Goal: Navigation & Orientation: Find specific page/section

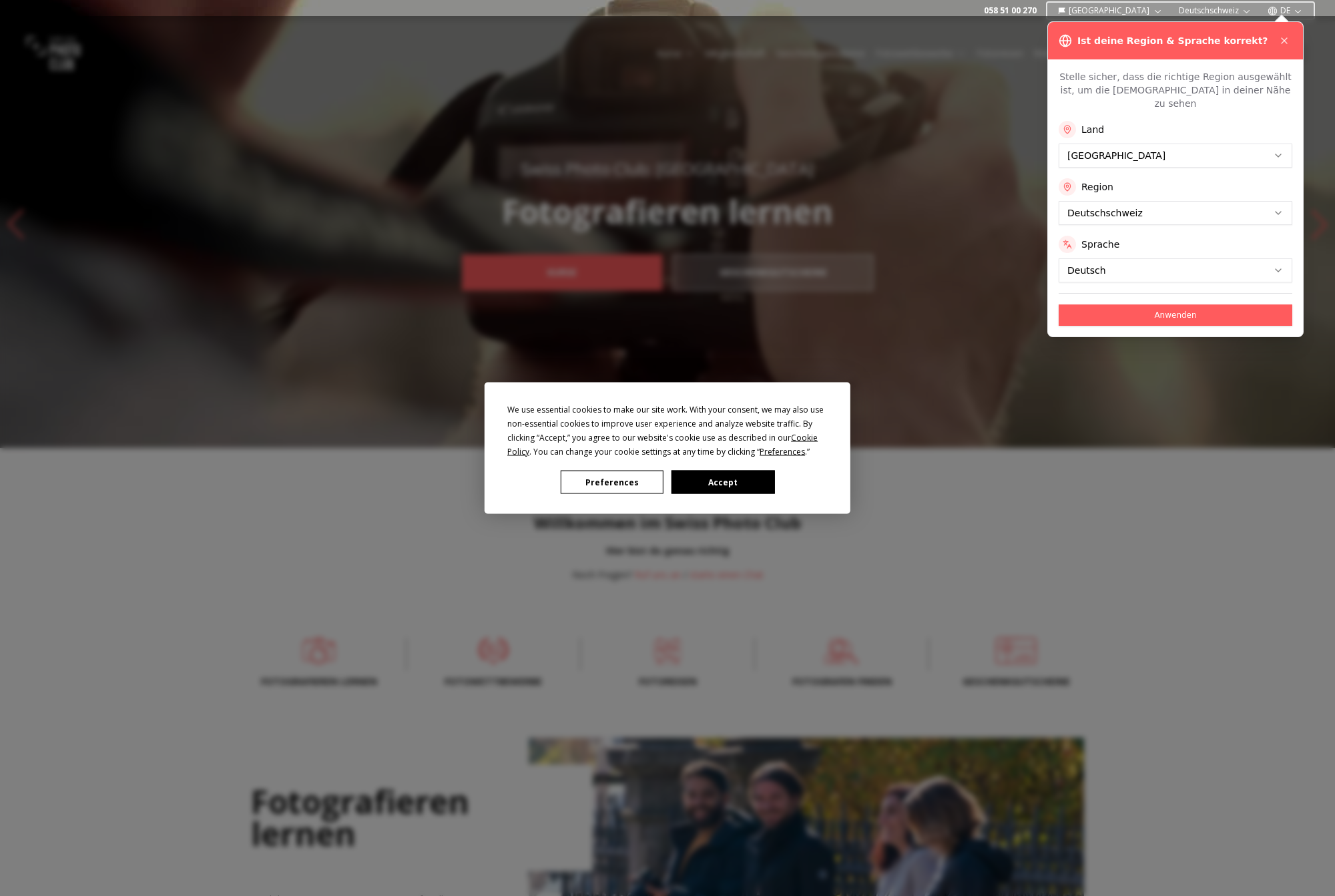
click at [715, 483] on button "Accept" at bounding box center [722, 482] width 103 height 23
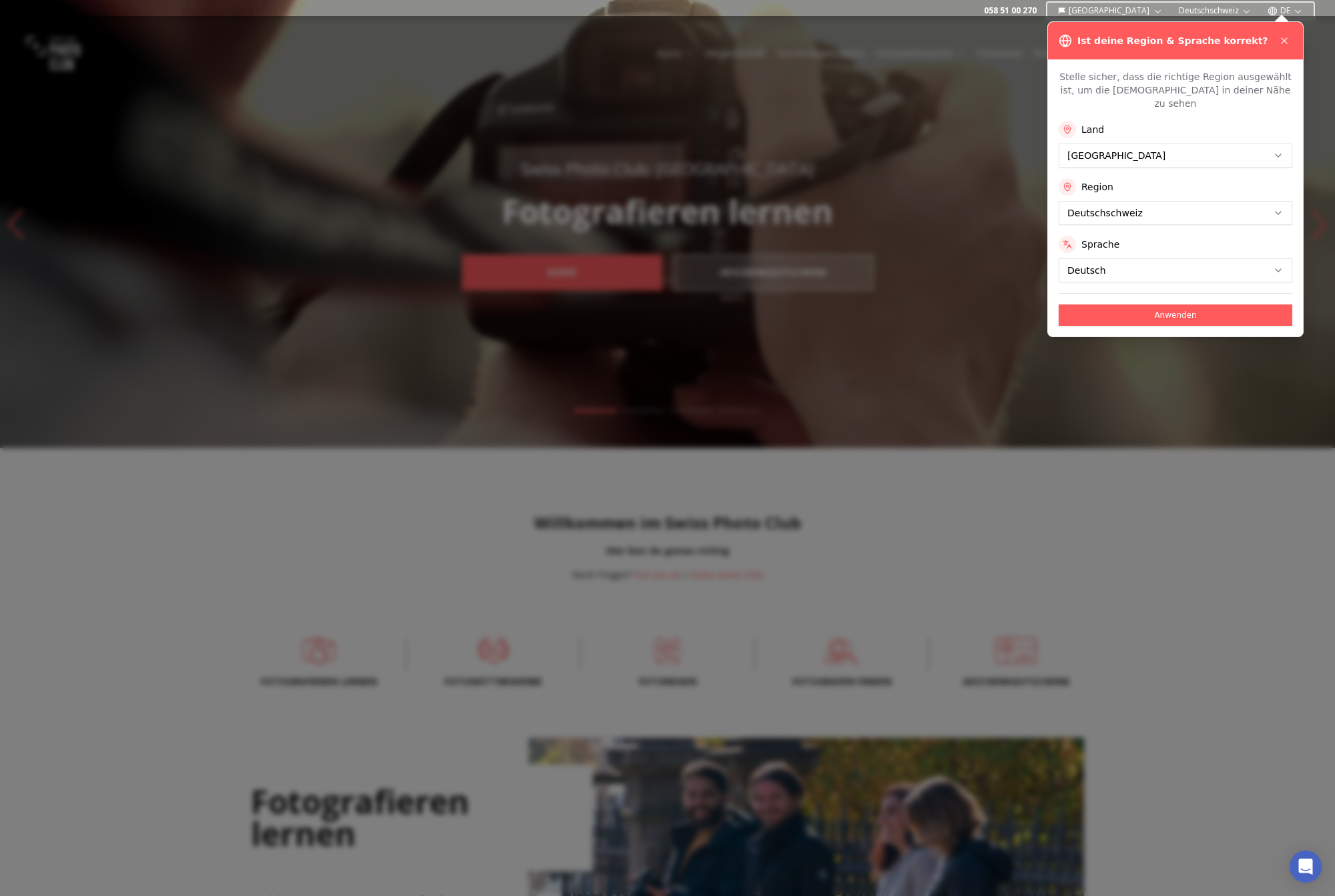
scroll to position [435, 0]
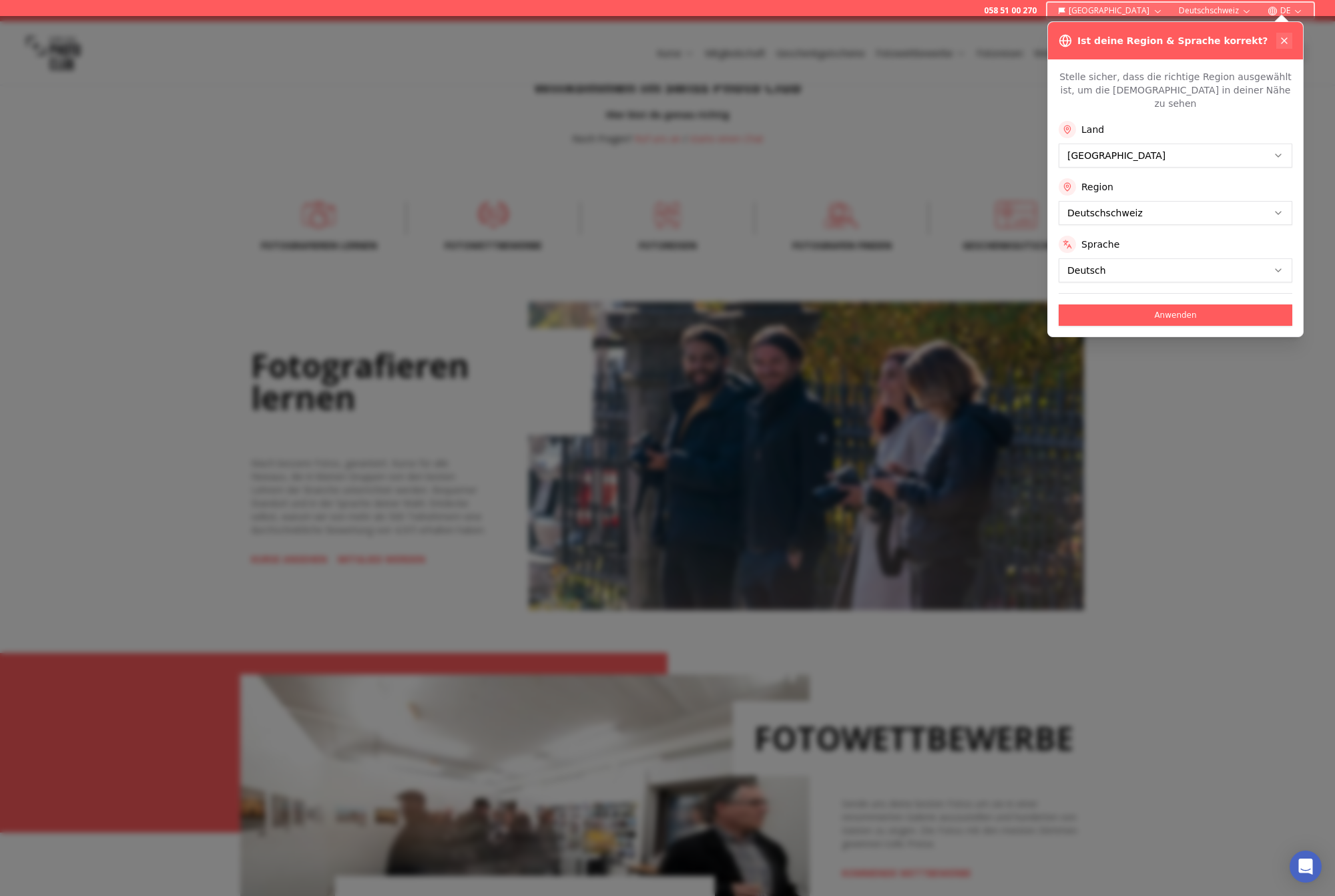
click at [1287, 40] on icon at bounding box center [1284, 41] width 10 height 10
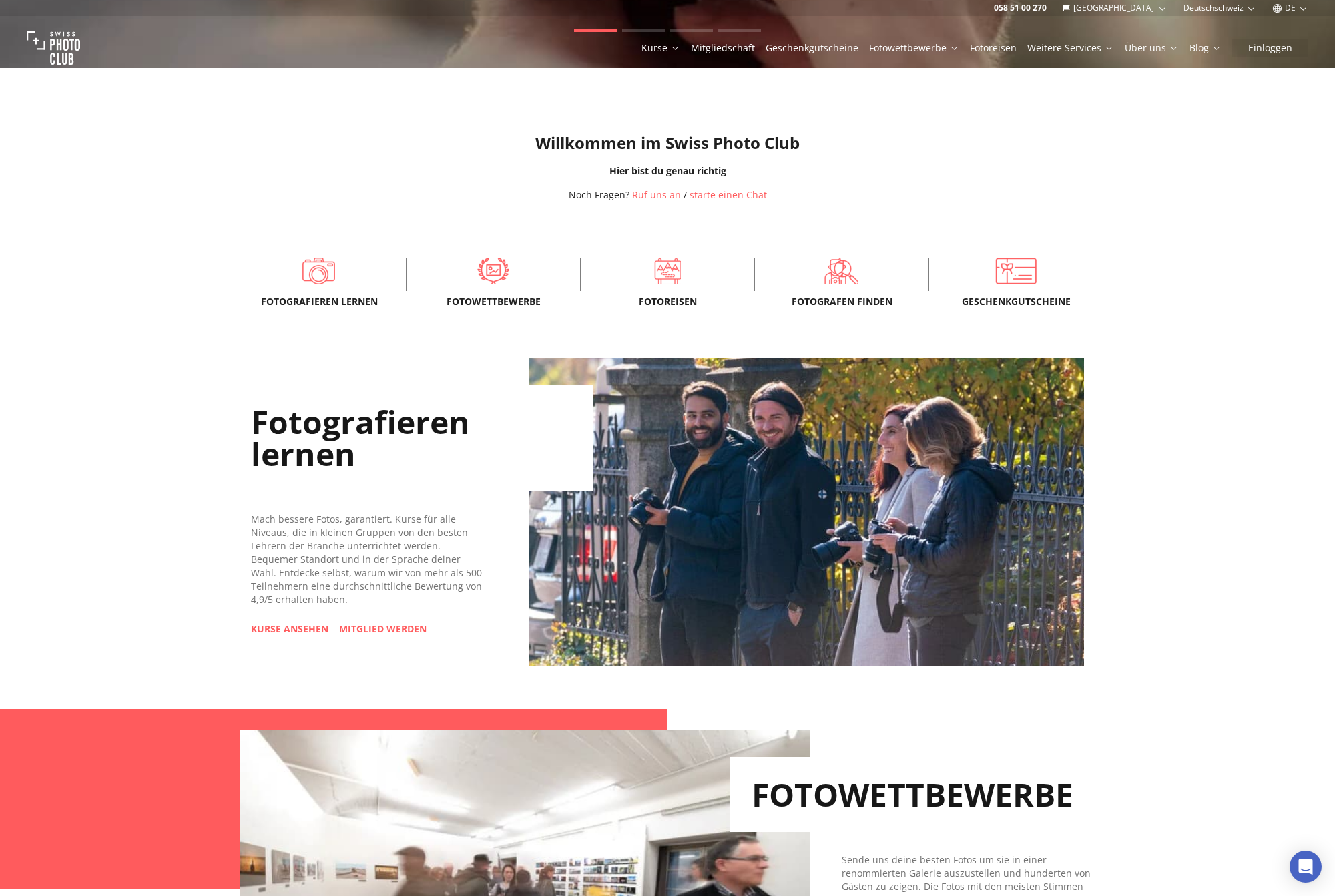
scroll to position [0, 0]
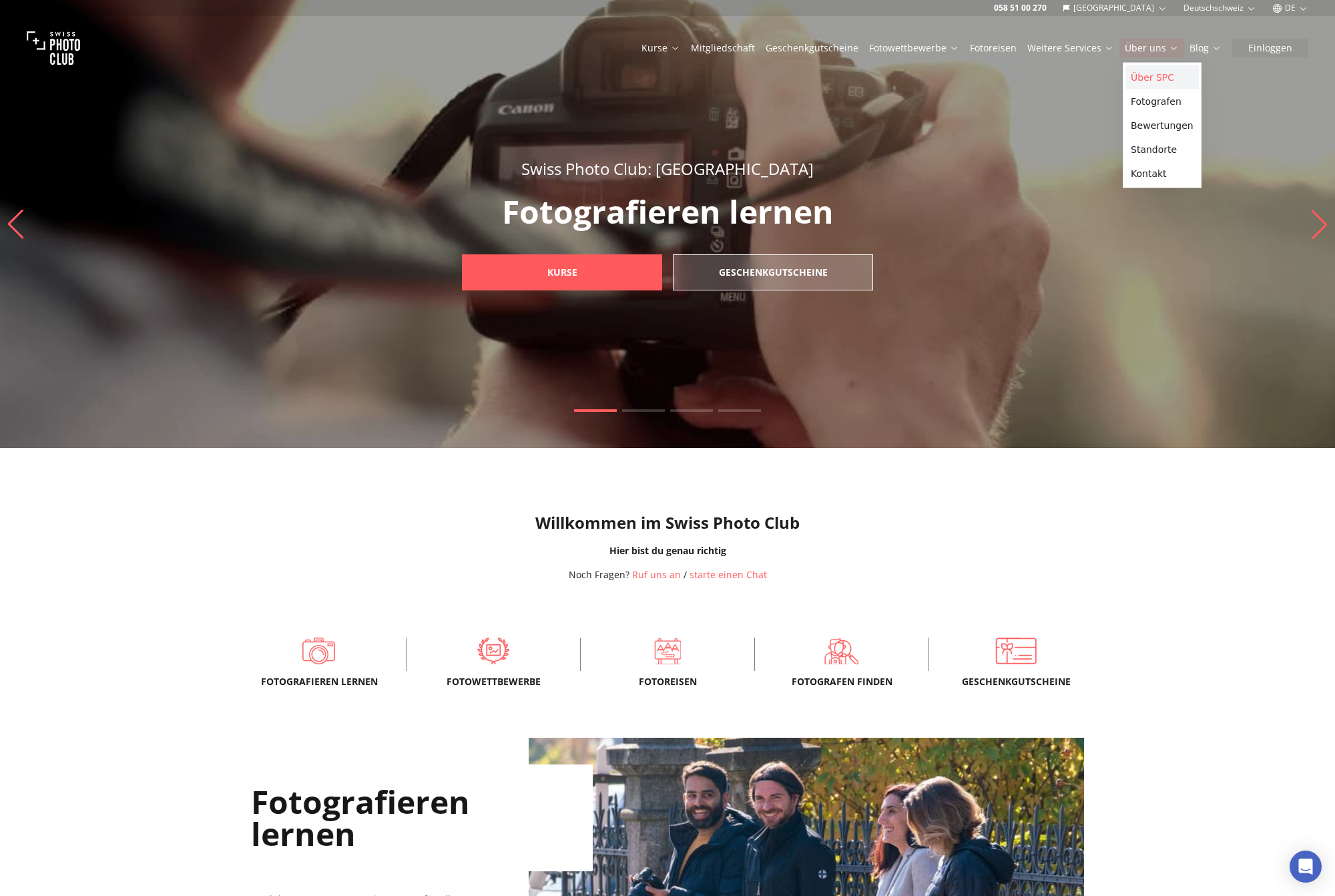
click at [1155, 74] on link "Über SPC" at bounding box center [1161, 78] width 73 height 24
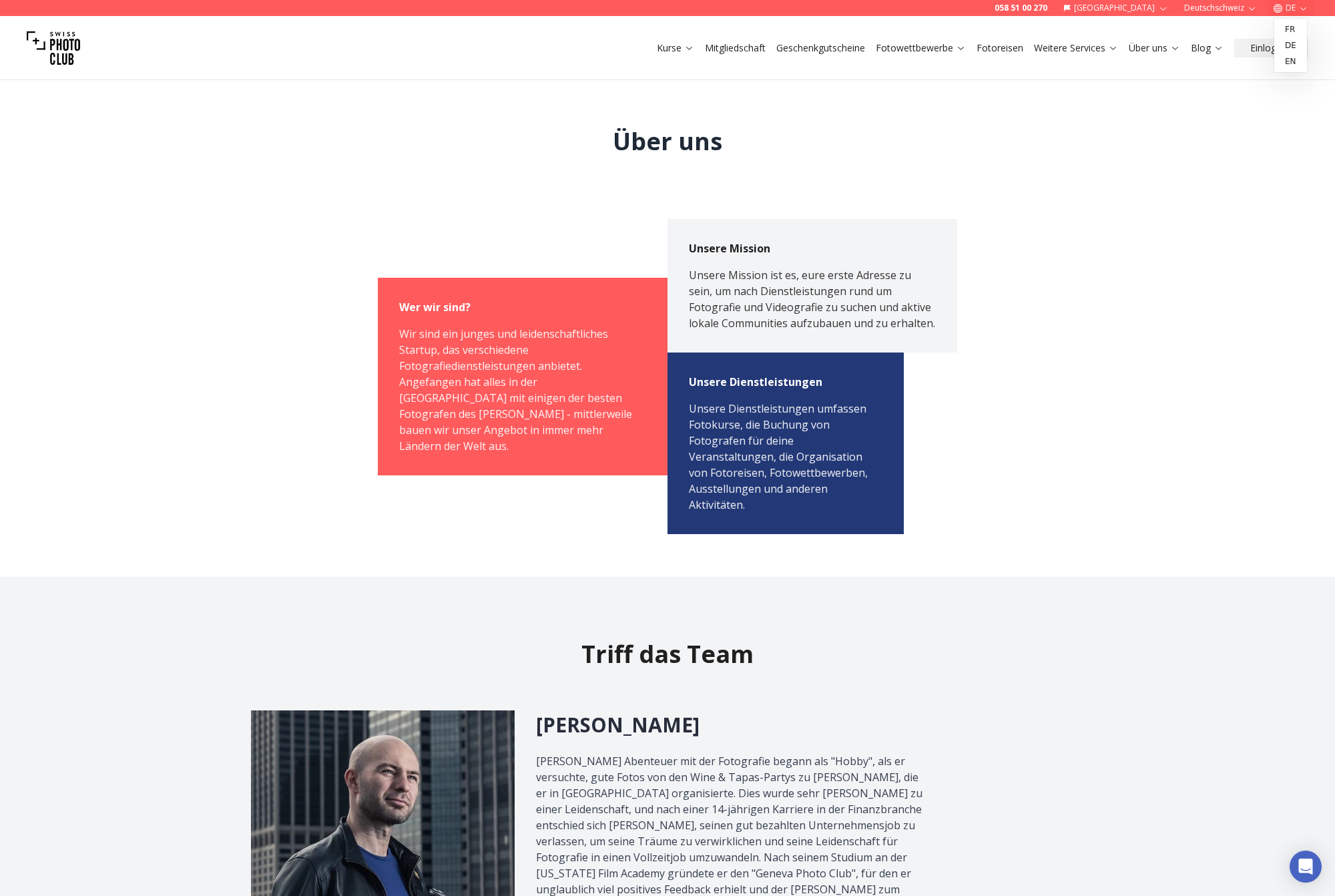
click at [1303, 5] on icon "button" at bounding box center [1303, 9] width 10 height 10
click at [1291, 30] on link "fr" at bounding box center [1291, 29] width 28 height 16
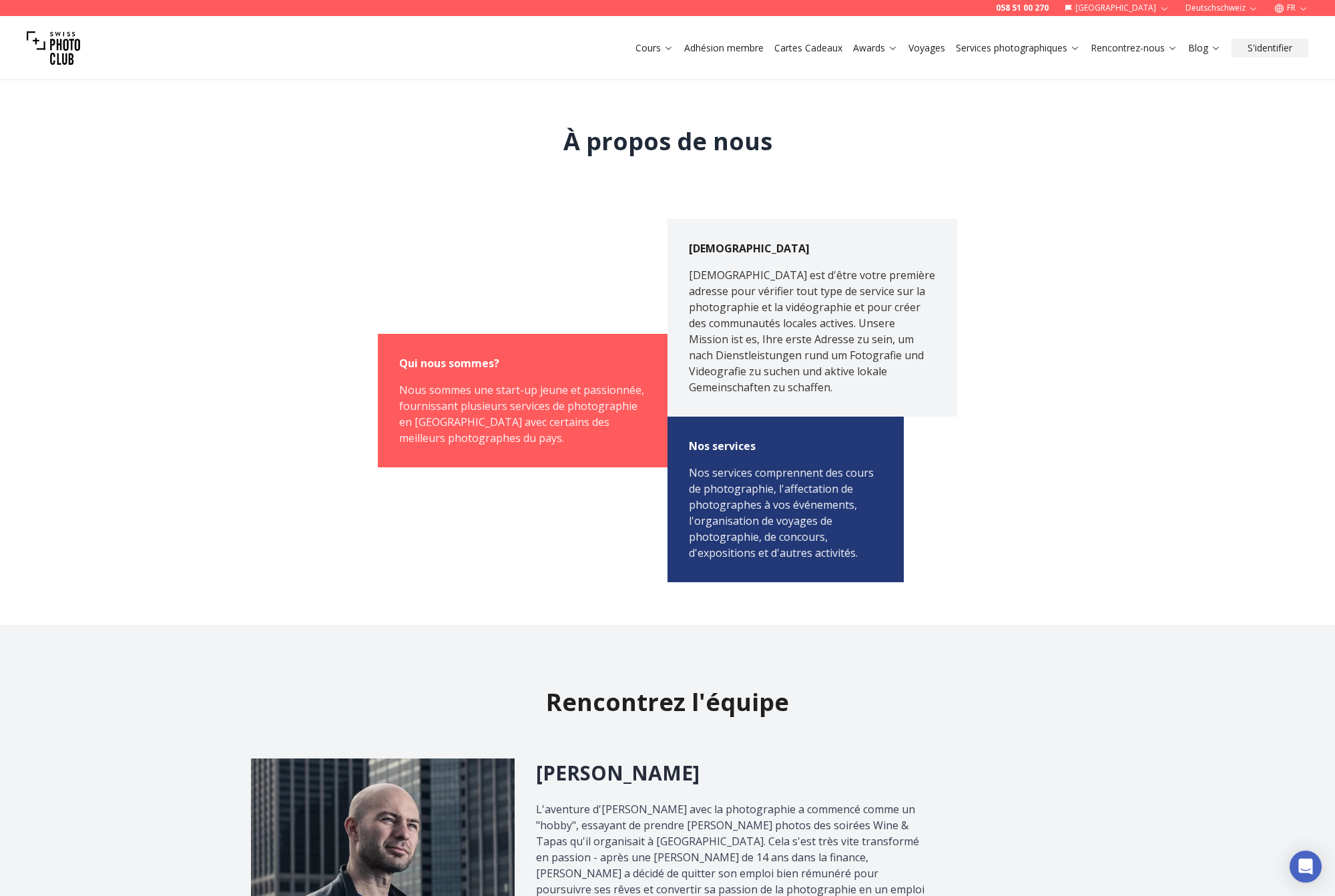
click at [716, 44] on link "Adhésion membre" at bounding box center [724, 48] width 79 height 13
